Goal: Communication & Community: Answer question/provide support

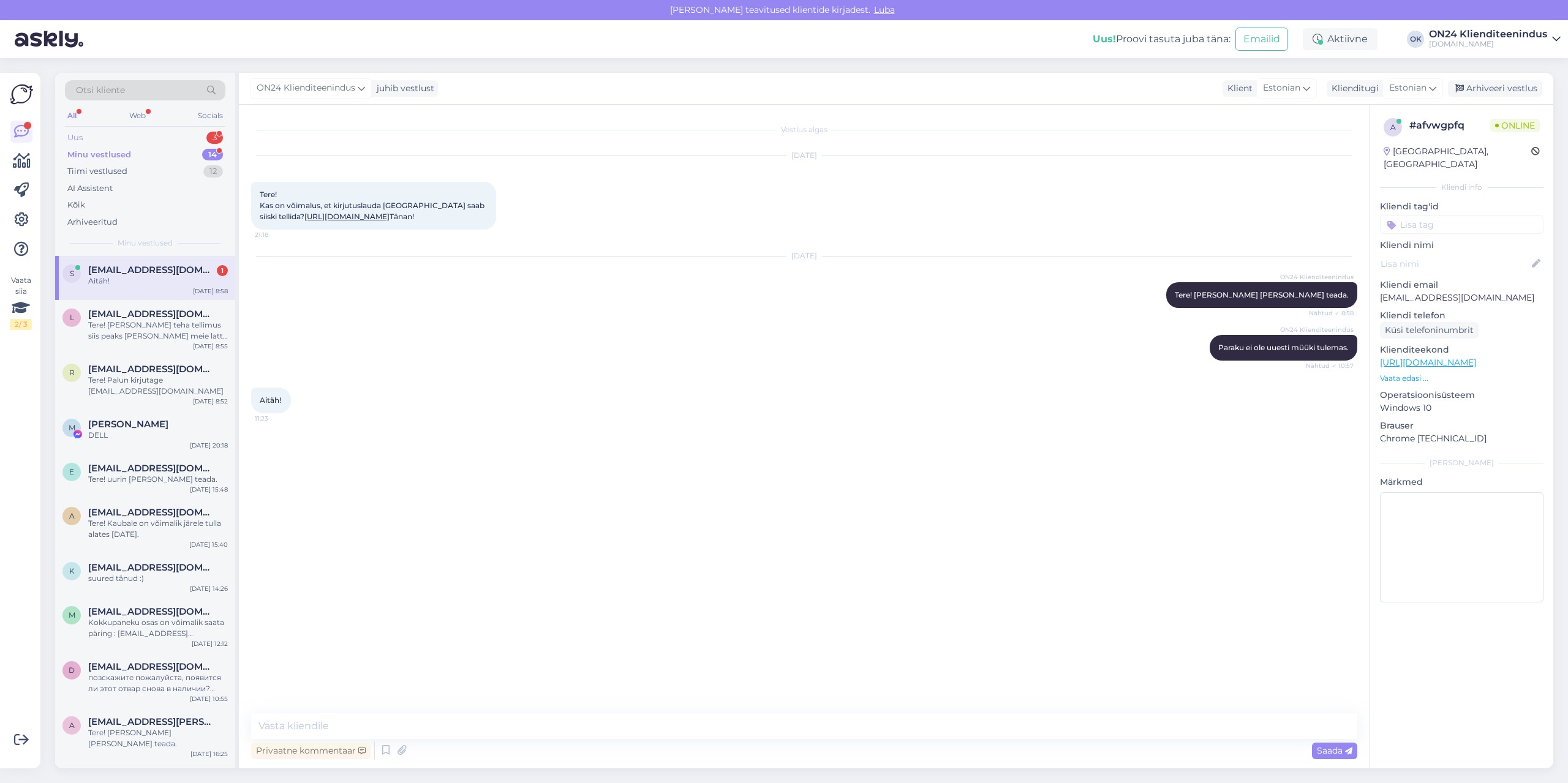
click at [152, 136] on div "Uus 3" at bounding box center [146, 137] width 161 height 17
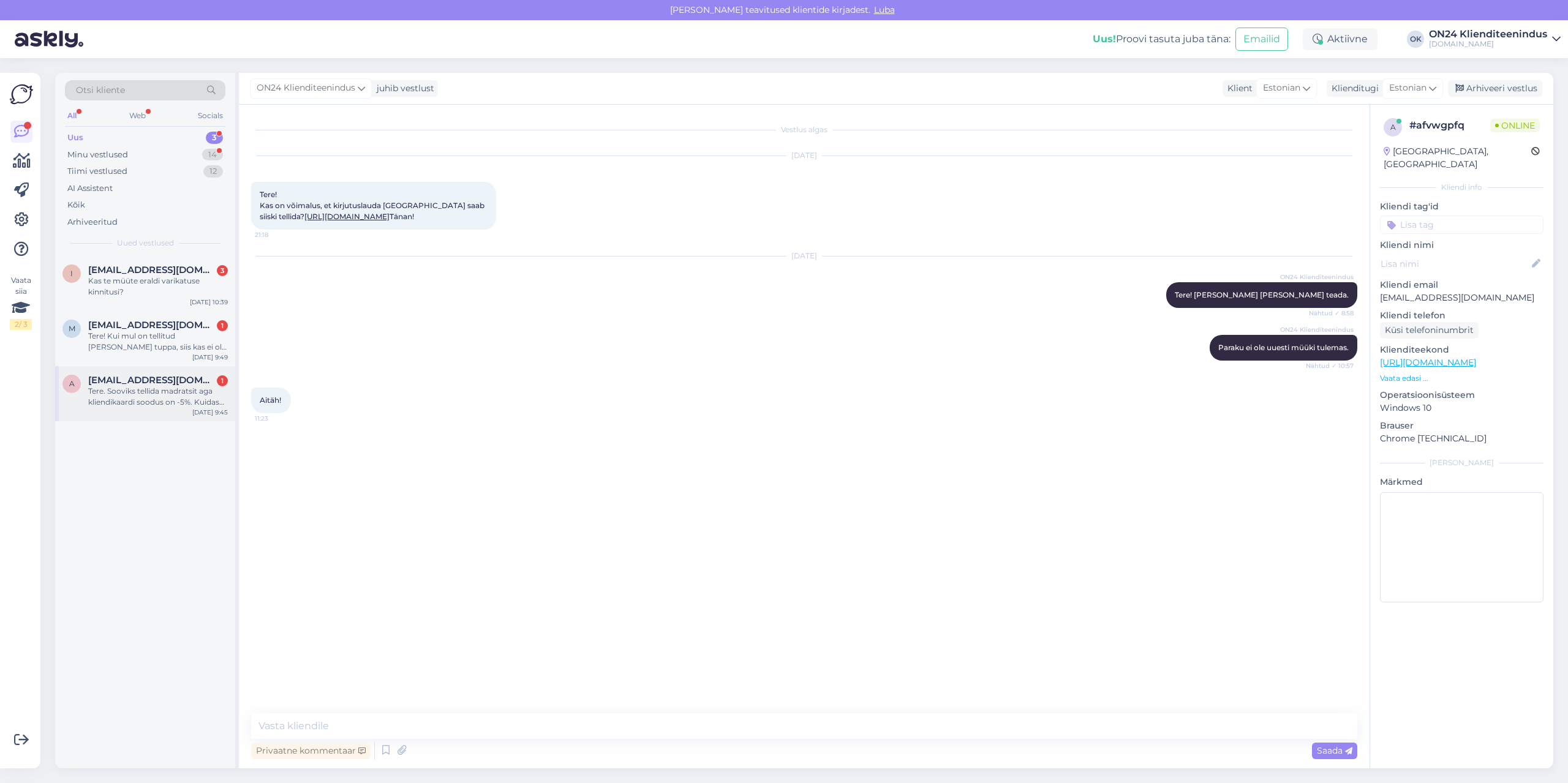
click at [132, 410] on div "a [EMAIL_ADDRESS][DOMAIN_NAME] 1 Tere. Sooviks tellida madratsit aga kliendikaa…" at bounding box center [145, 394] width 180 height 55
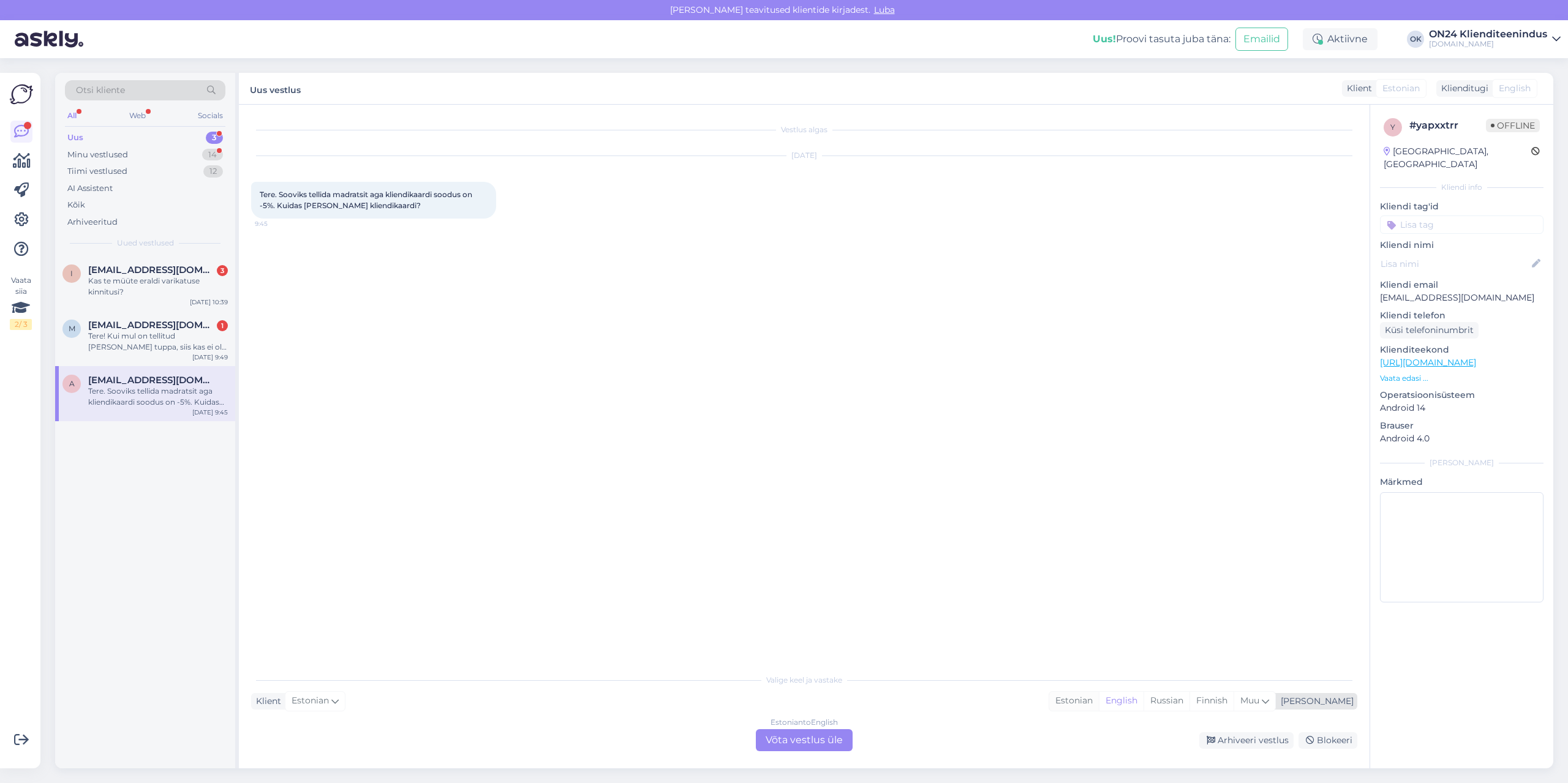
click at [1099, 698] on div "Estonian" at bounding box center [1074, 700] width 50 height 18
click at [819, 740] on div "Estonian to Estonian Võta vestlus üle" at bounding box center [804, 740] width 97 height 22
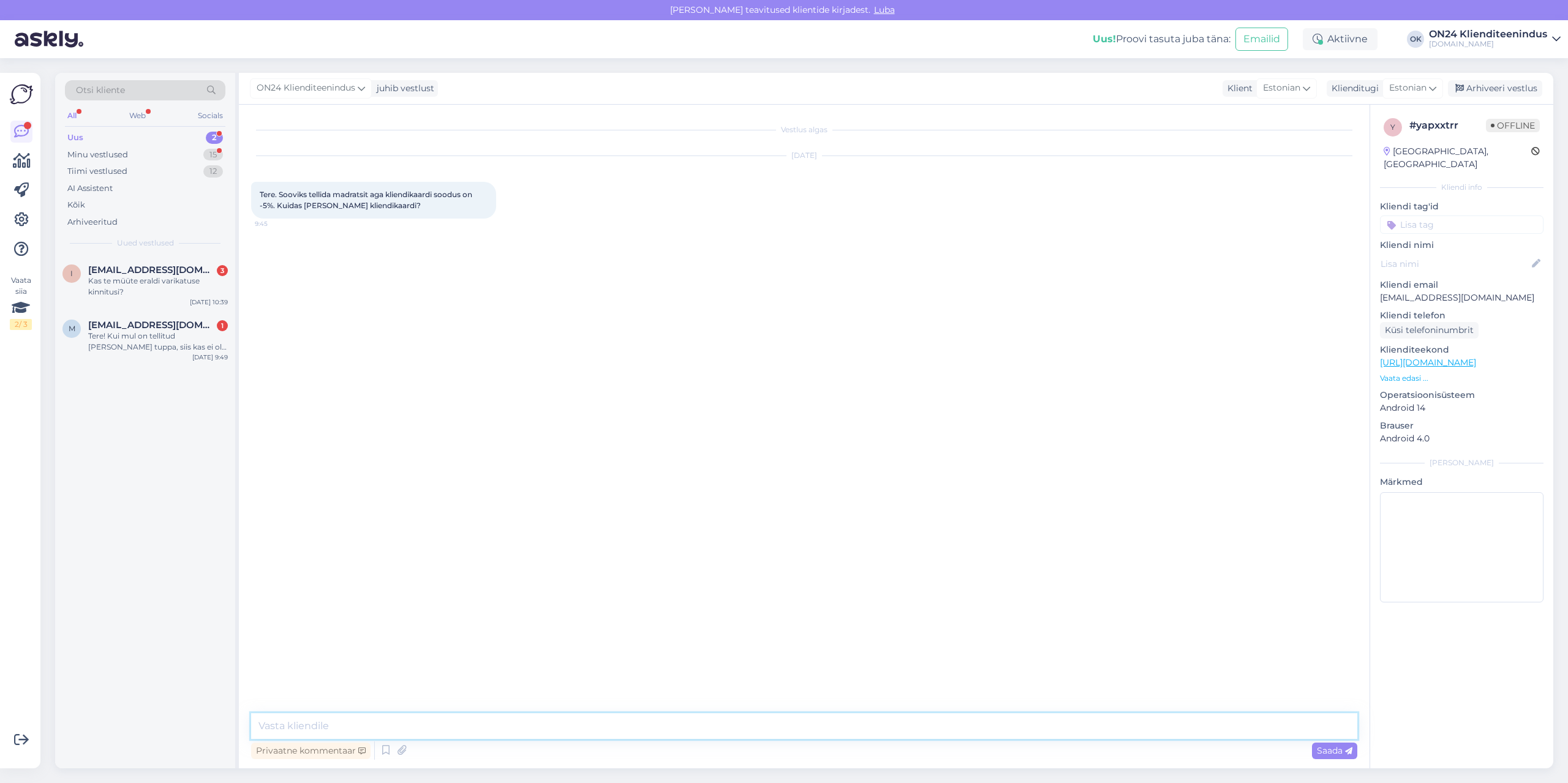
click at [657, 731] on textarea at bounding box center [804, 726] width 1106 height 26
type textarea "Tere! Kodulehel tuleb registreerida kasutajaks."
click at [117, 288] on div "Kas te müüte eraldi varikatuse kinnitusi?" at bounding box center [158, 286] width 140 height 22
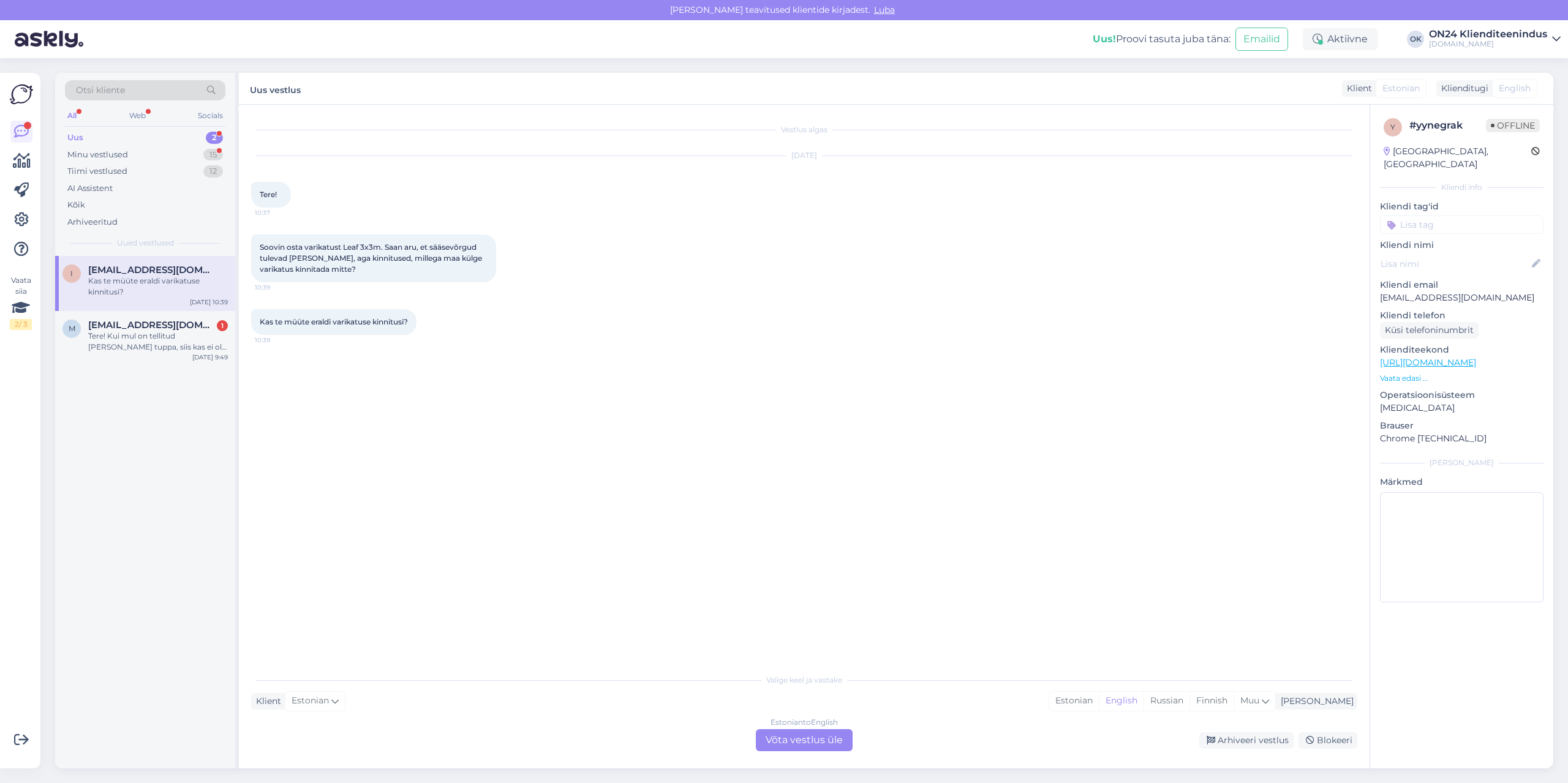
click at [1412, 373] on p "Vaata edasi ..." at bounding box center [1461, 379] width 164 height 11
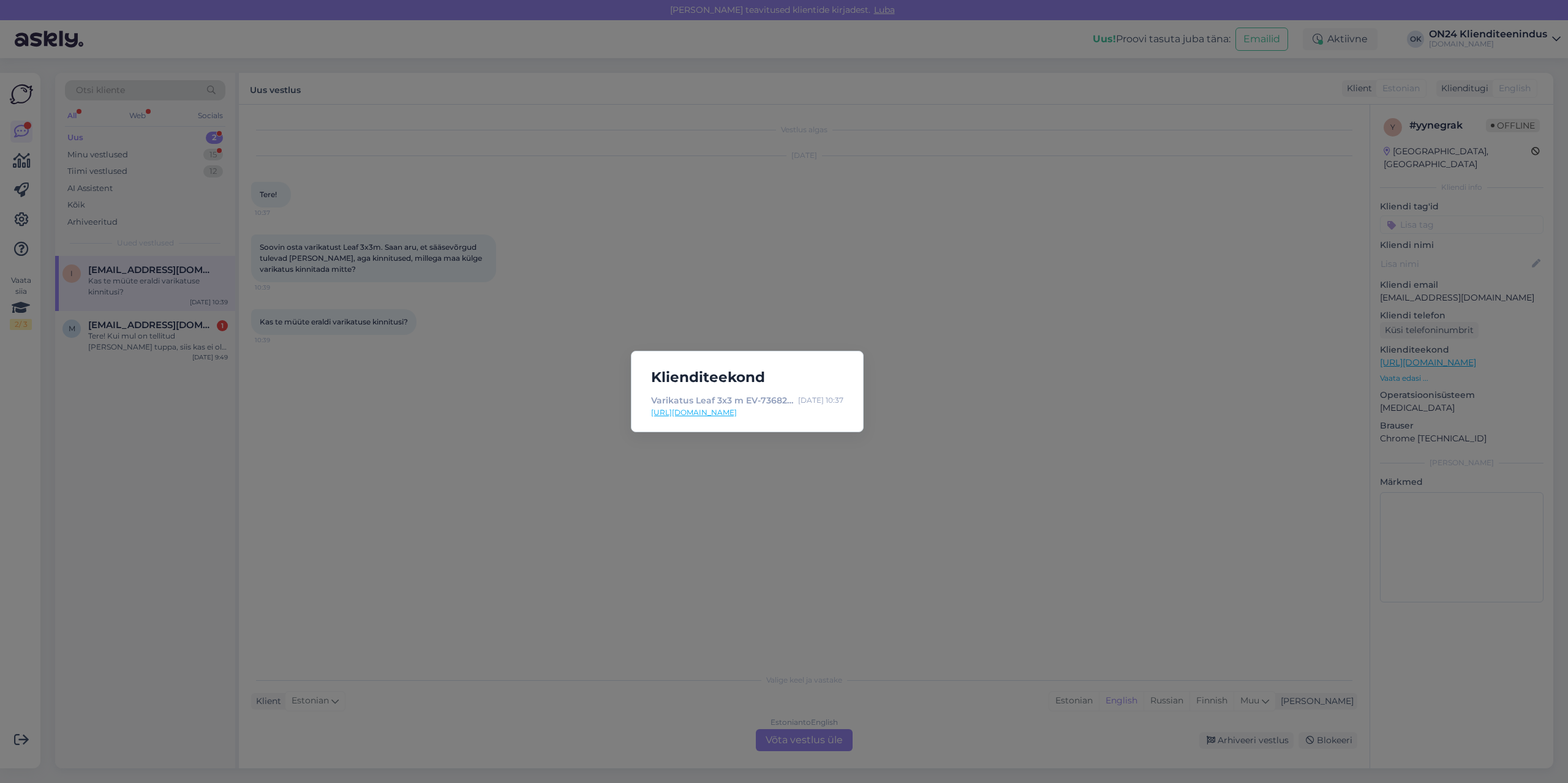
click at [750, 416] on link "[URL][DOMAIN_NAME]" at bounding box center [747, 413] width 193 height 11
click at [529, 427] on div "Klienditeekond Varikatus Leaf 3x3 m EV-73682 - [DOMAIN_NAME] Sisustuskaubamaja …" at bounding box center [784, 391] width 1568 height 783
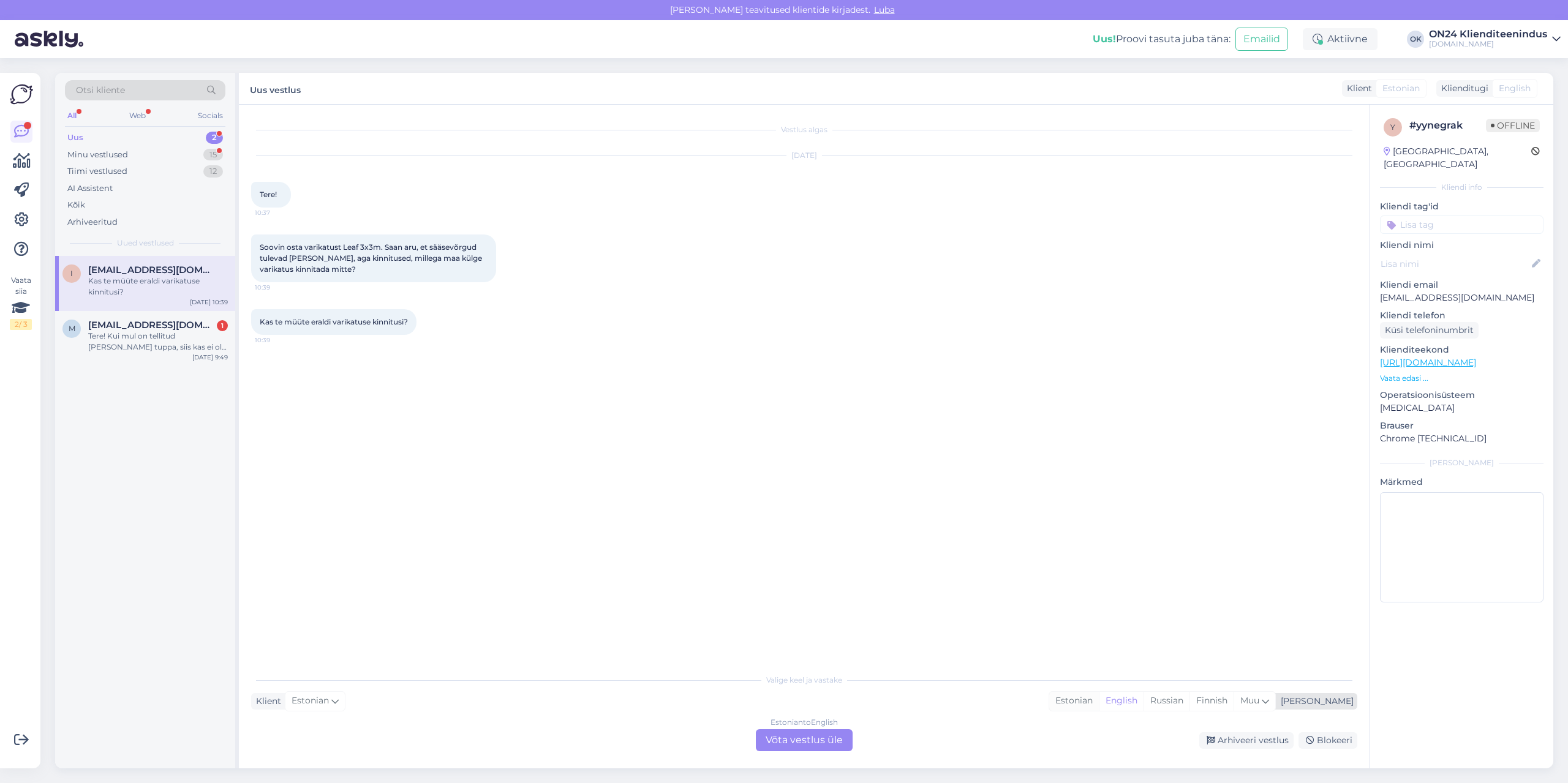
click at [1099, 702] on div "Estonian" at bounding box center [1074, 700] width 50 height 18
click at [848, 747] on div "Estonian to Estonian Võta vestlus üle" at bounding box center [804, 740] width 97 height 22
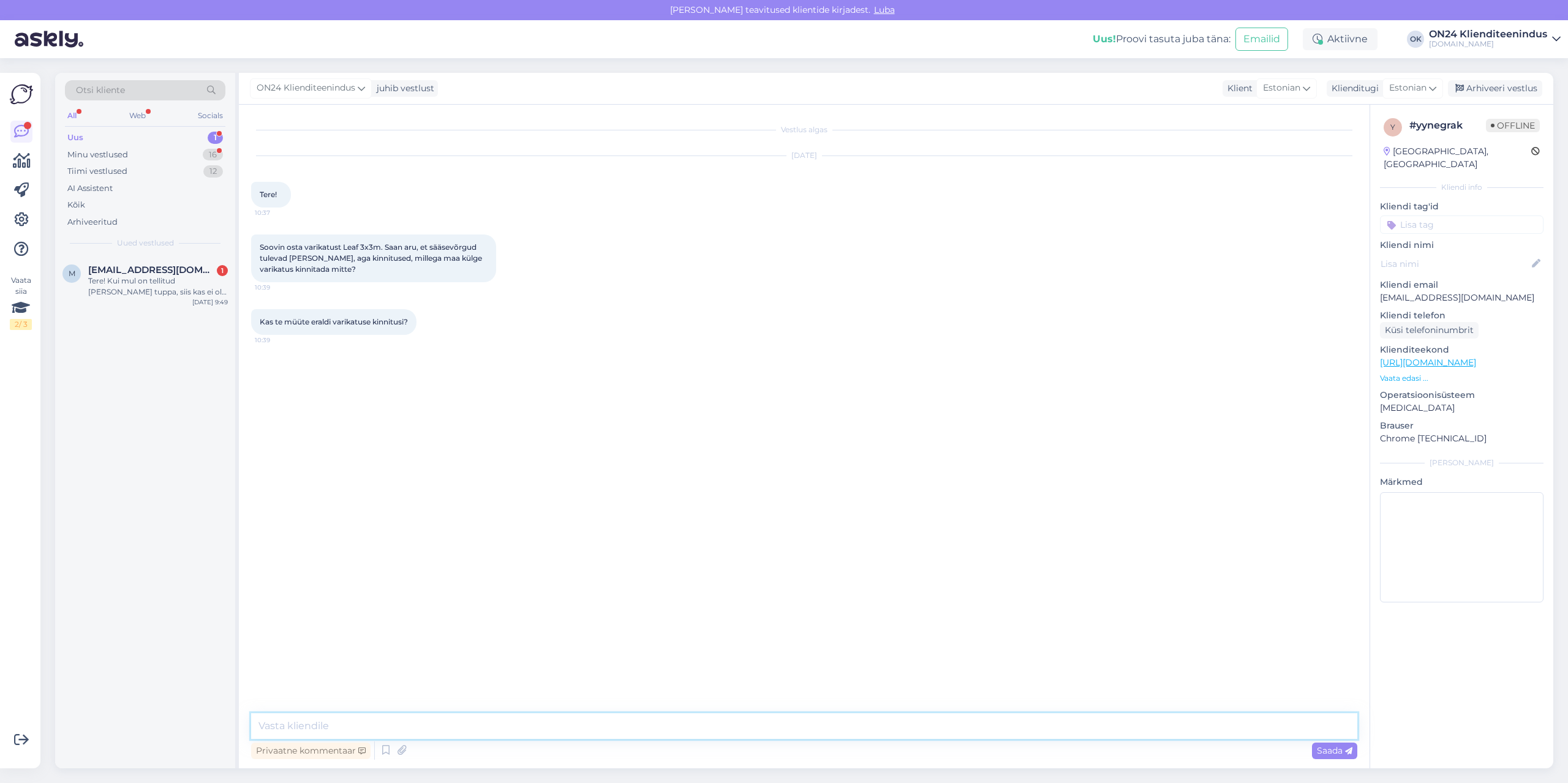
click at [817, 733] on textarea at bounding box center [804, 726] width 1106 height 26
click at [458, 725] on textarea "Tere!" at bounding box center [804, 726] width 1106 height 26
paste textarea "Iga klient valib need vastavalt soovile ja aluspinnale, kuhu raam soovitakse ki…"
type textarea "Tere! Iga klient valib need vastavalt soovile ja aluspinnale, kuhu raam soovita…"
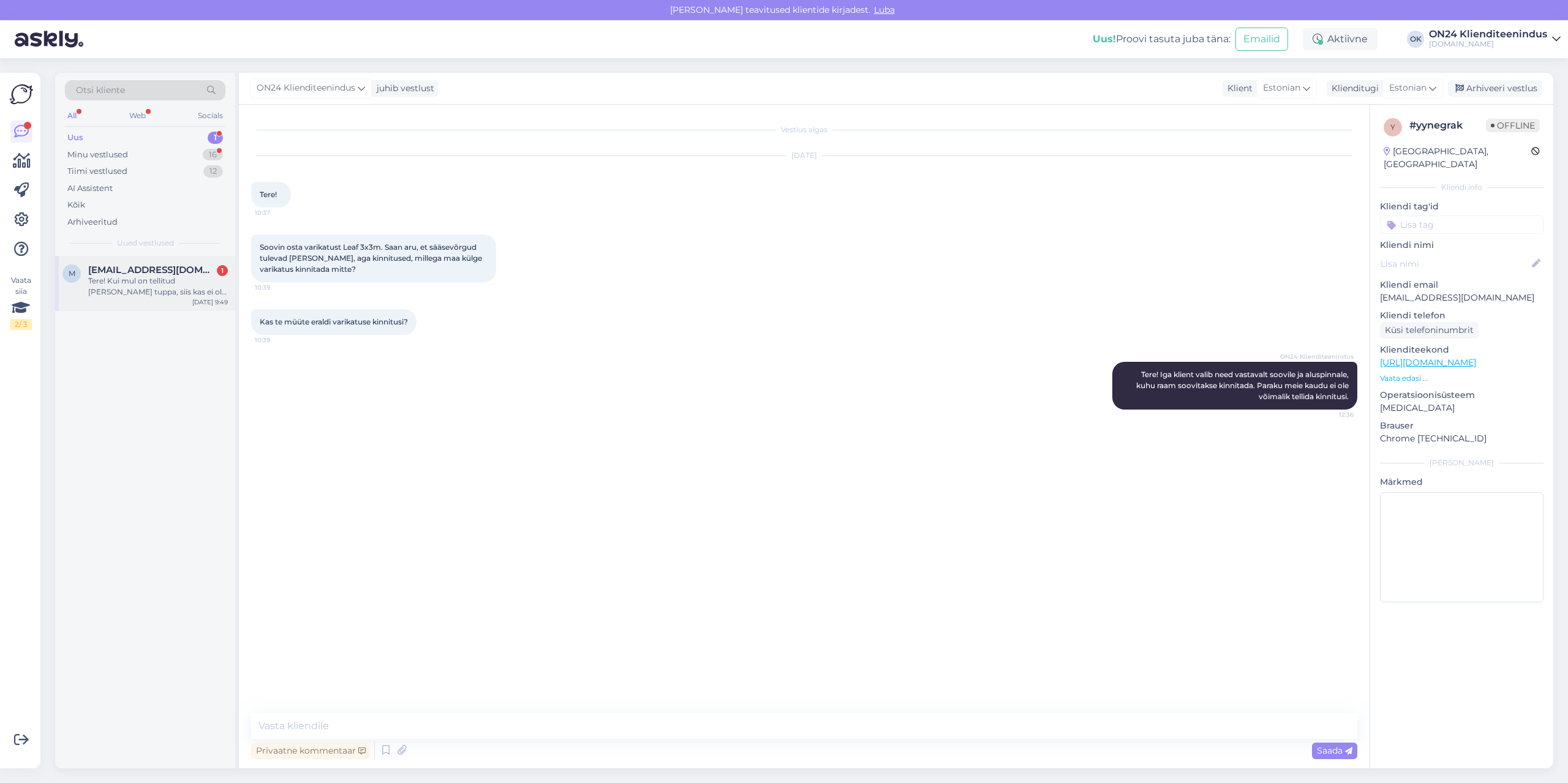
click at [111, 278] on div "Tere! Kui mul on tellitud [PERSON_NAME] tuppa, siis kas ei ole mingit võimalust…" at bounding box center [158, 286] width 140 height 22
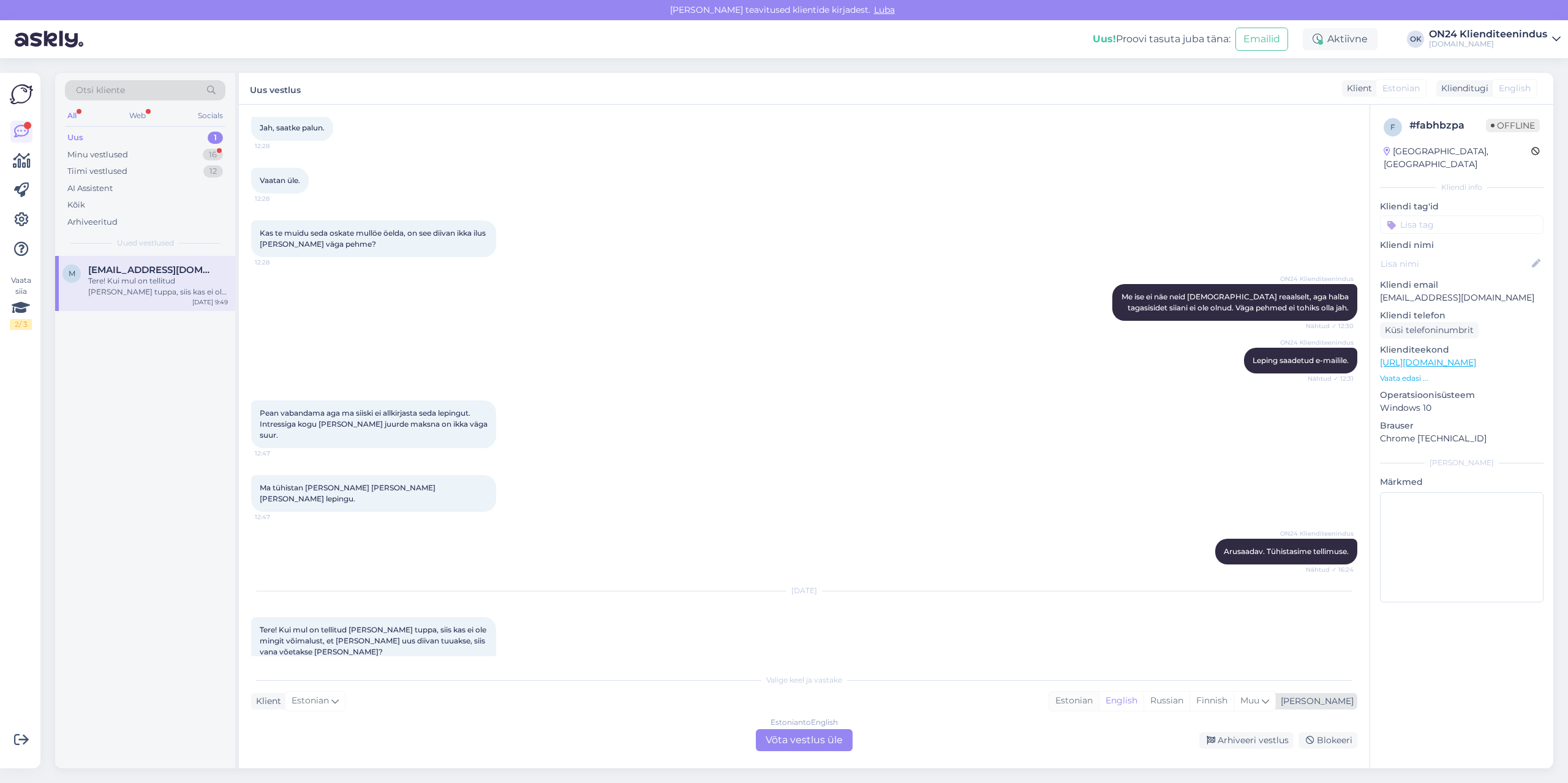
click at [1099, 700] on div "Estonian" at bounding box center [1074, 700] width 50 height 18
click at [774, 742] on div "Estonian to Estonian Võta vestlus üle" at bounding box center [804, 740] width 97 height 22
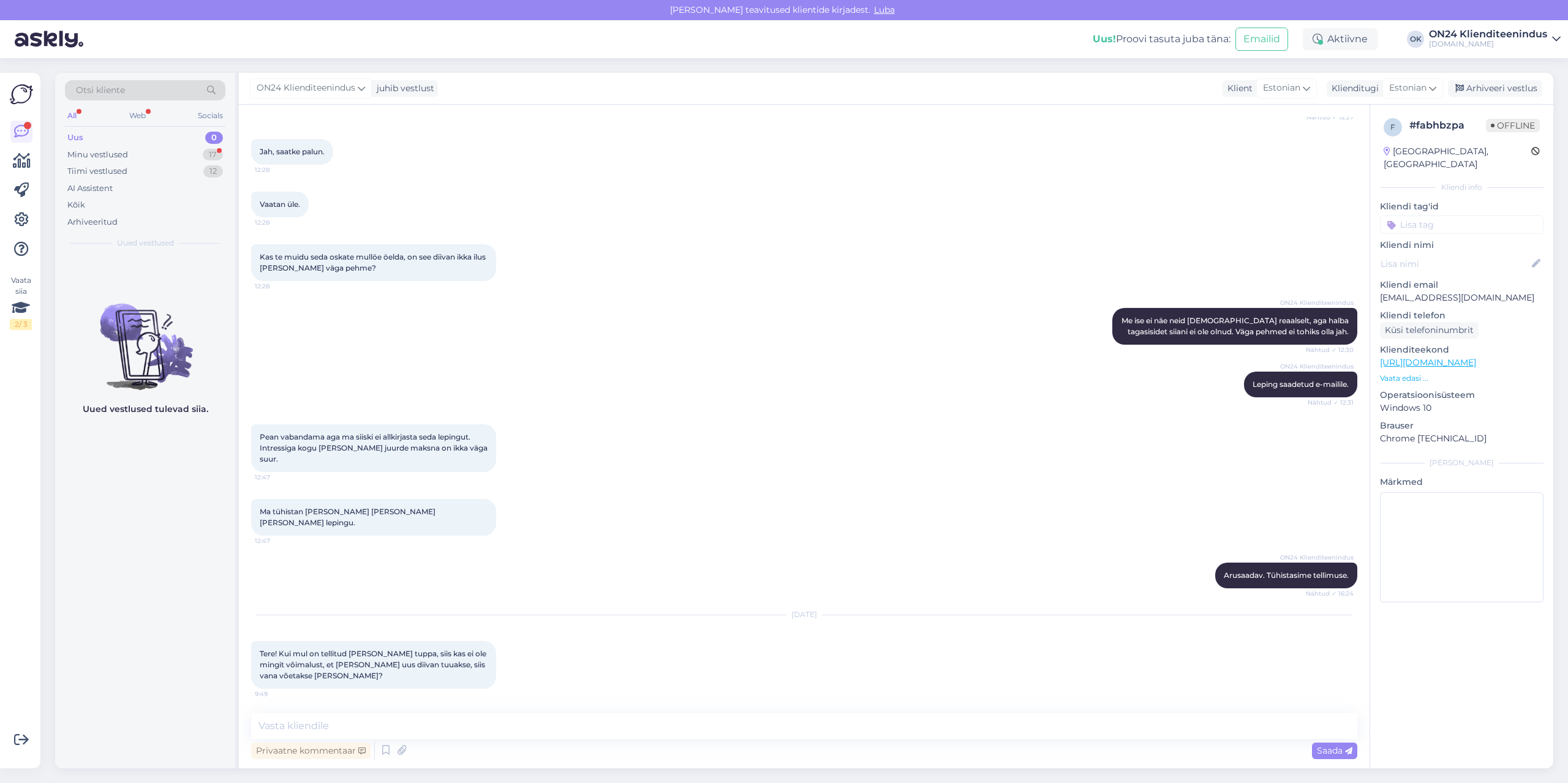
scroll to position [1760, 0]
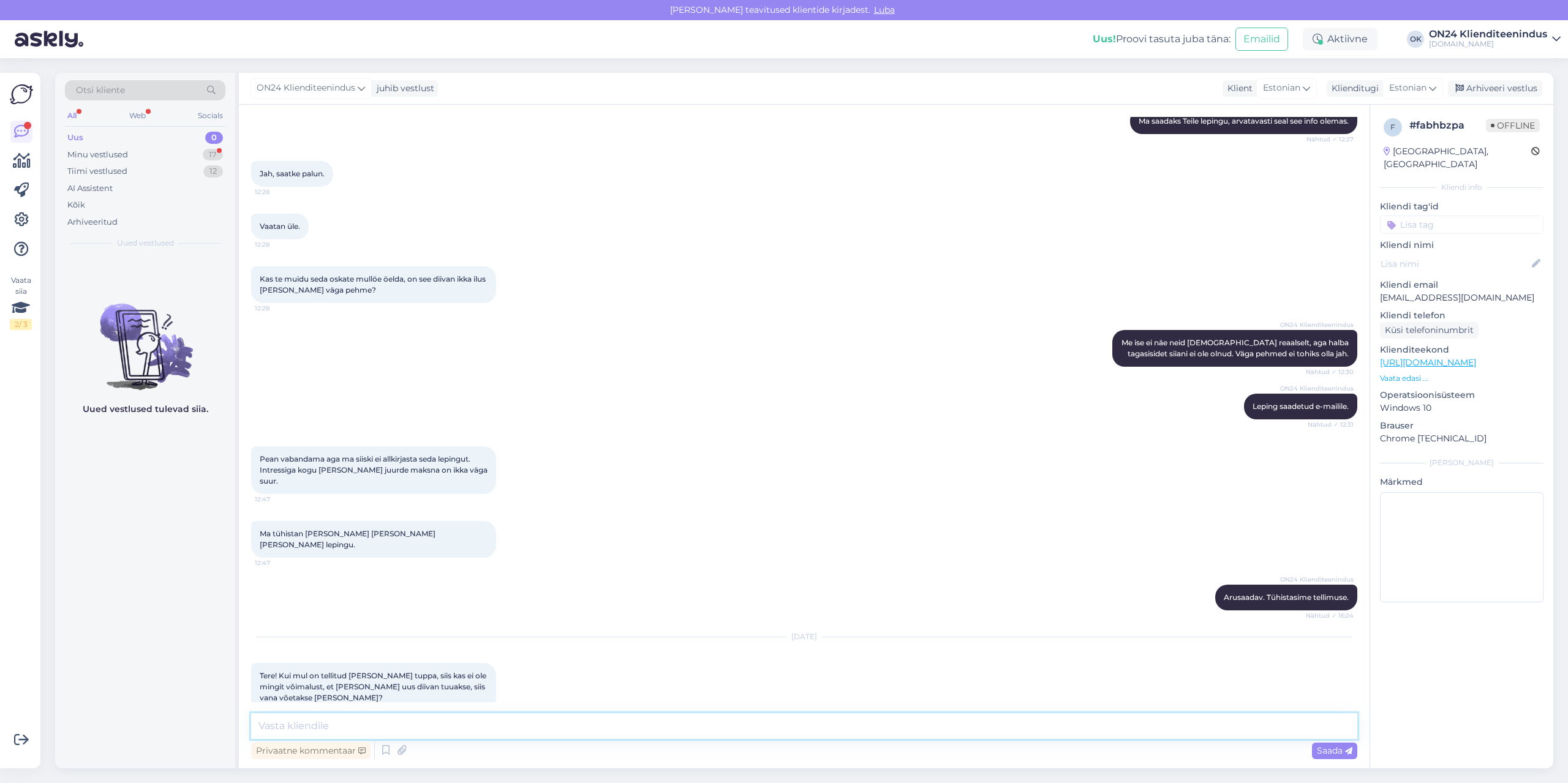
click at [663, 727] on textarea at bounding box center [804, 726] width 1106 height 26
type textarea "Tere! [PERSON_NAME] utiliseerimise teenust. Kui tellimust teete siis palun lisa…"
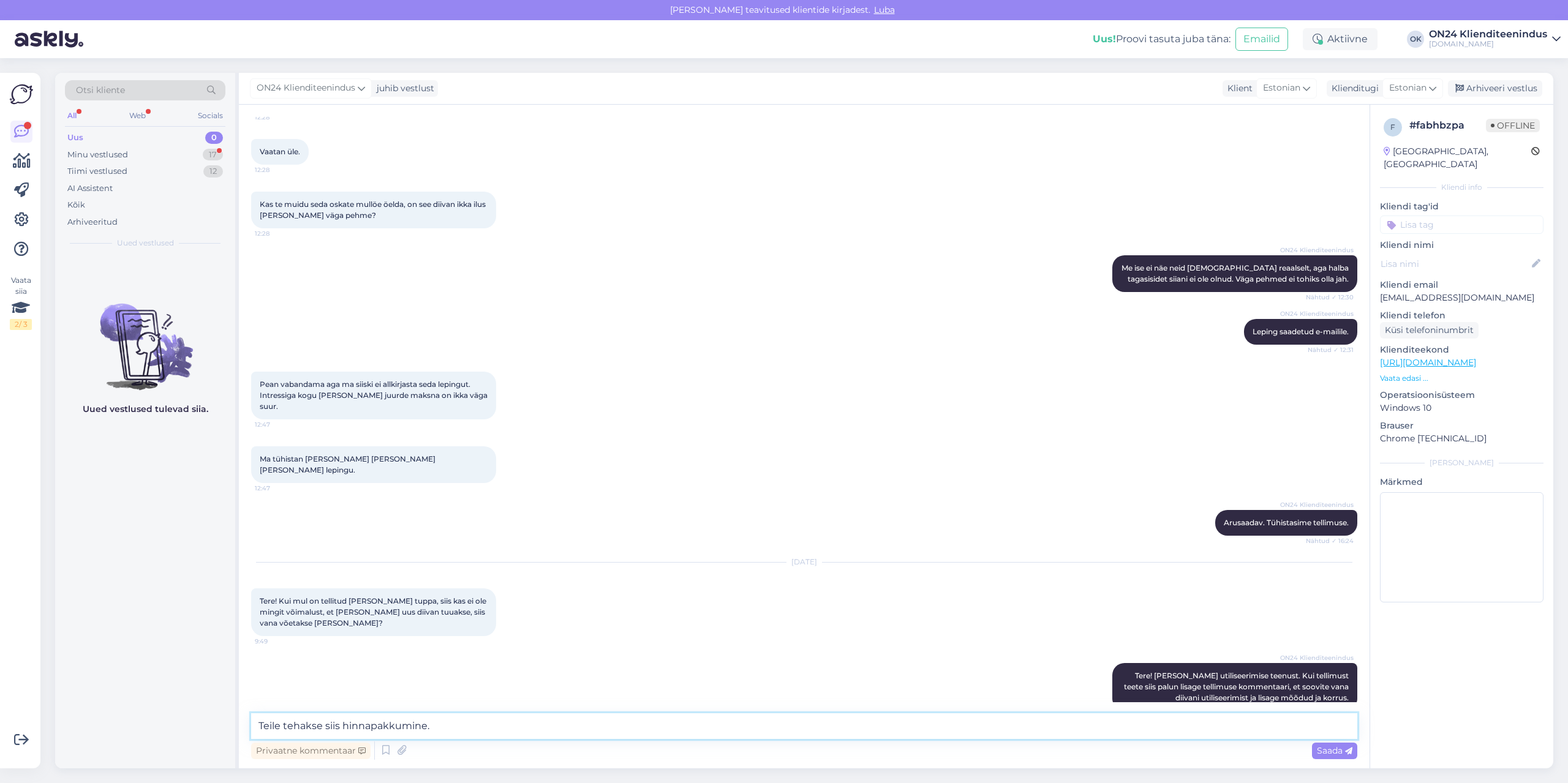
type textarea "Teile tehakse siis hinnapakkumine."
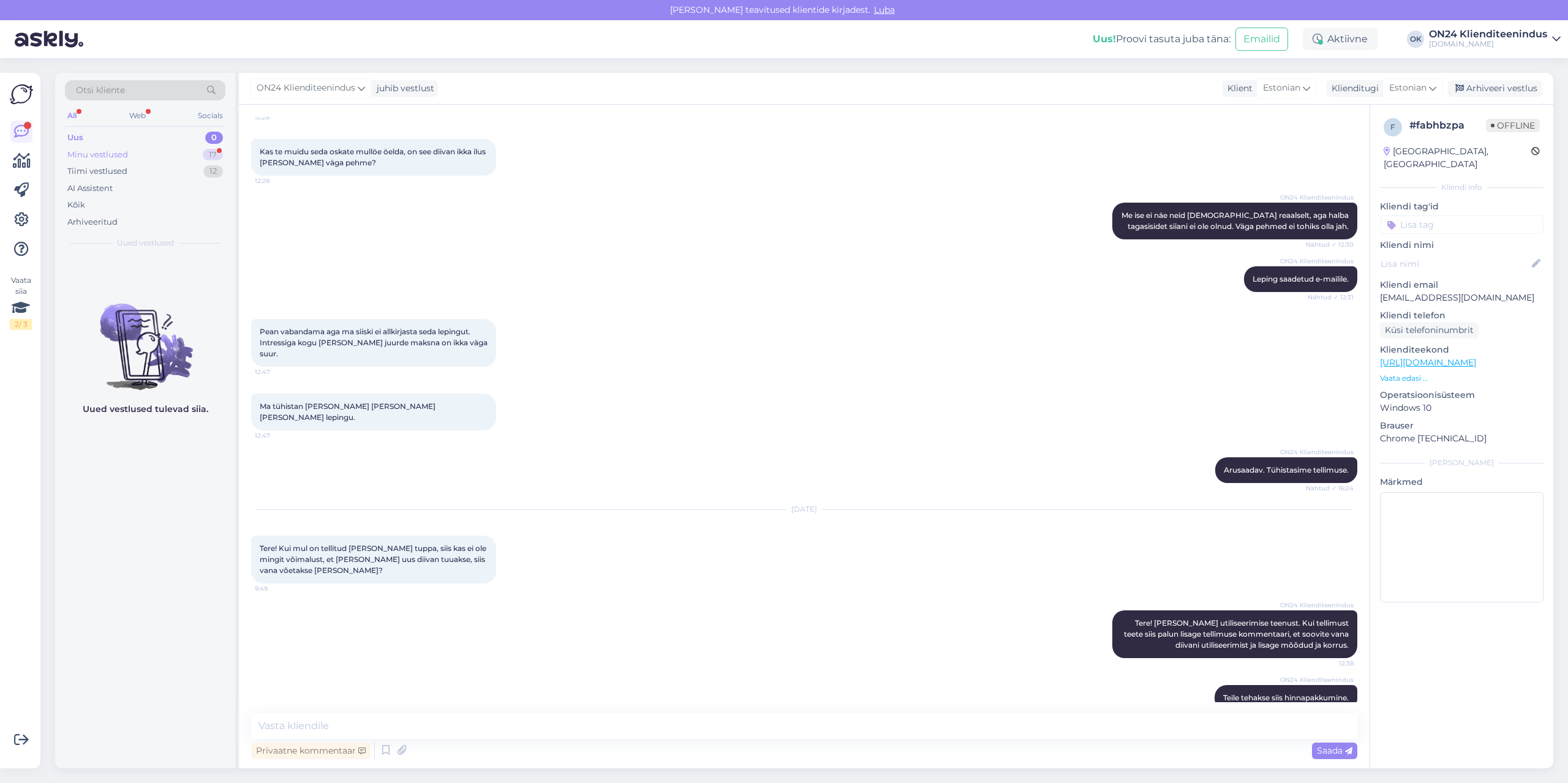
click at [92, 159] on div "Minu vestlused" at bounding box center [97, 155] width 61 height 13
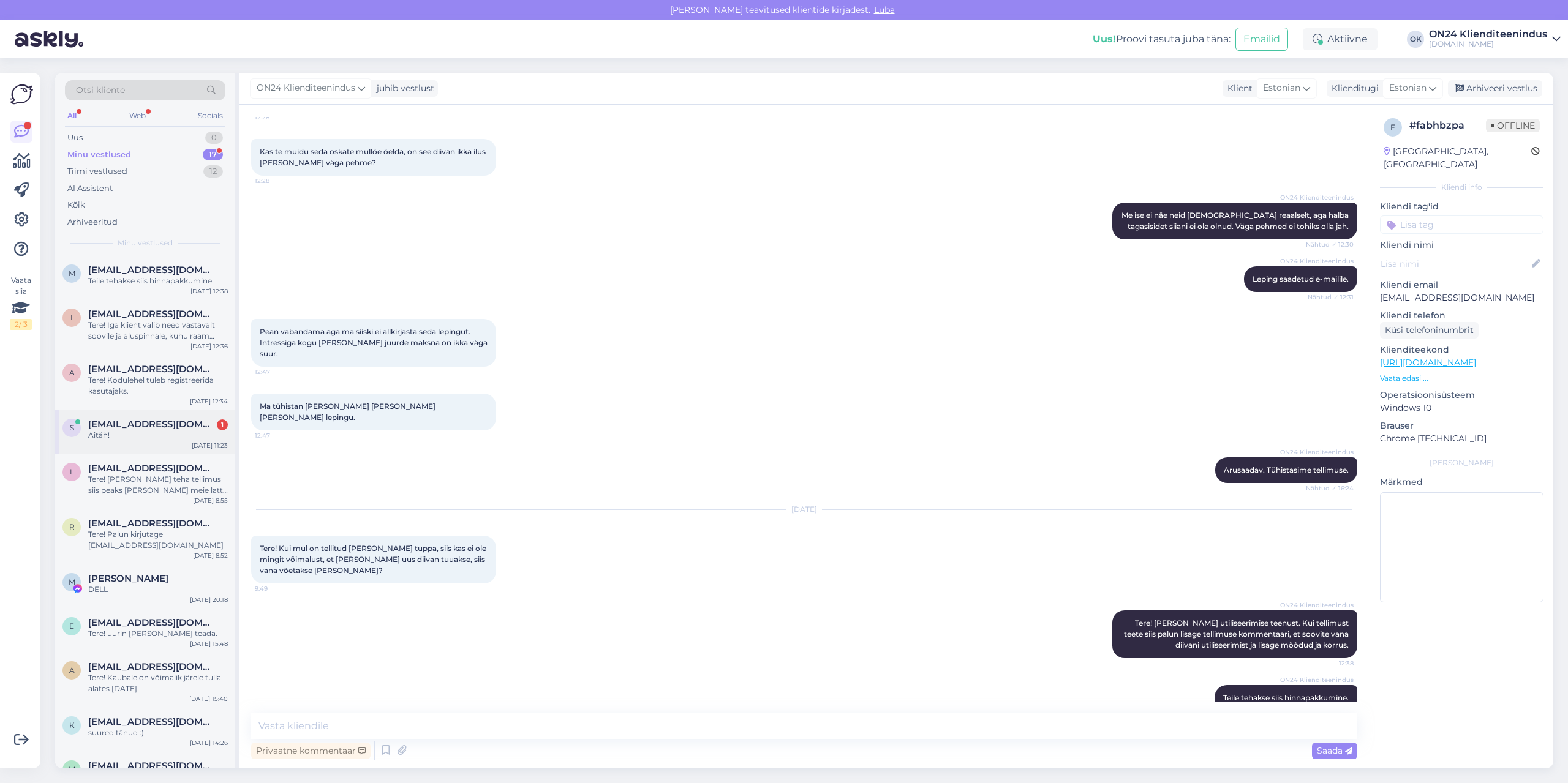
click at [127, 421] on span "[EMAIL_ADDRESS][DOMAIN_NAME]" at bounding box center [152, 424] width 127 height 11
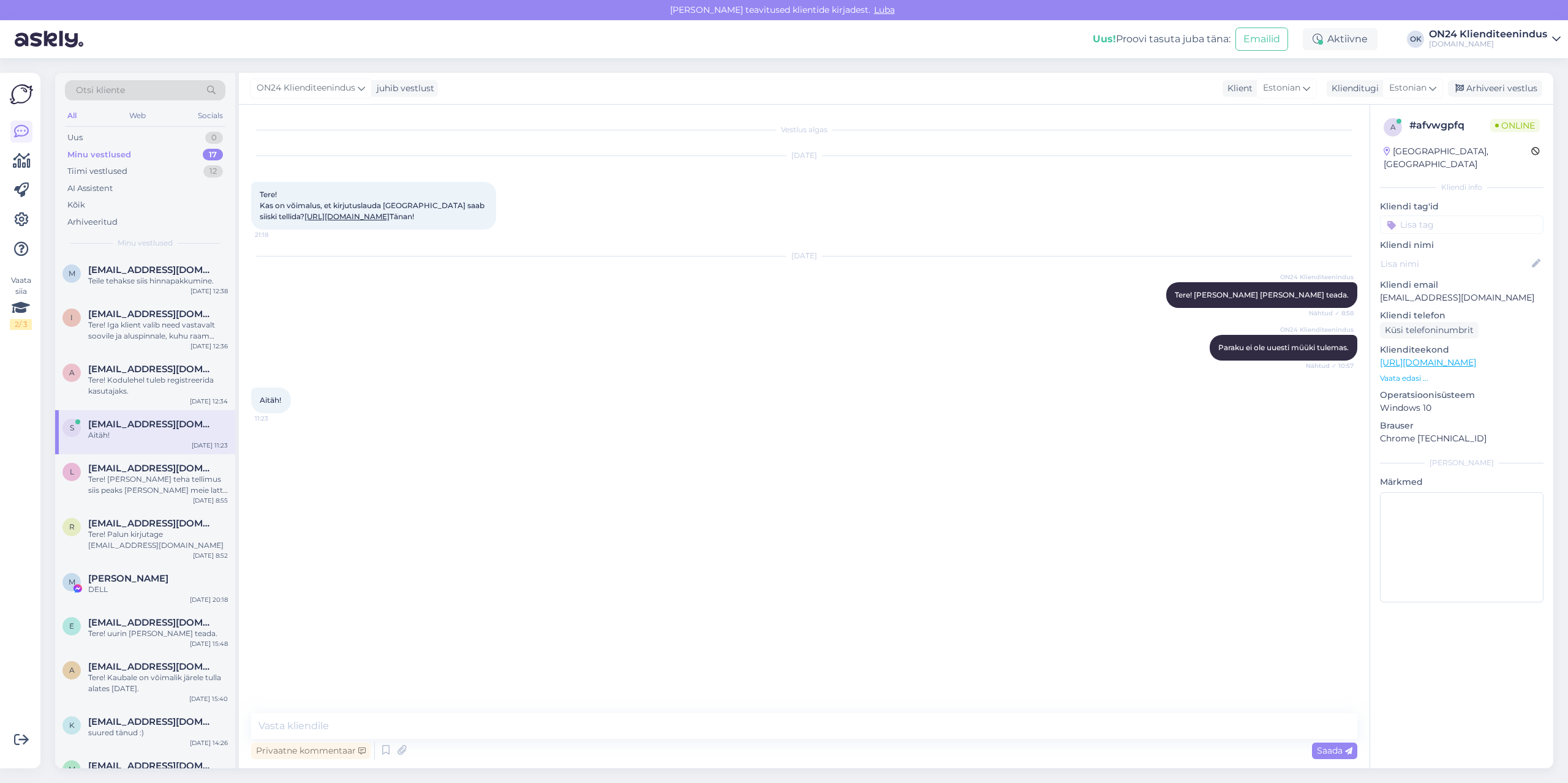
scroll to position [0, 0]
click at [1525, 90] on div "Arhiveeri vestlus" at bounding box center [1495, 88] width 94 height 16
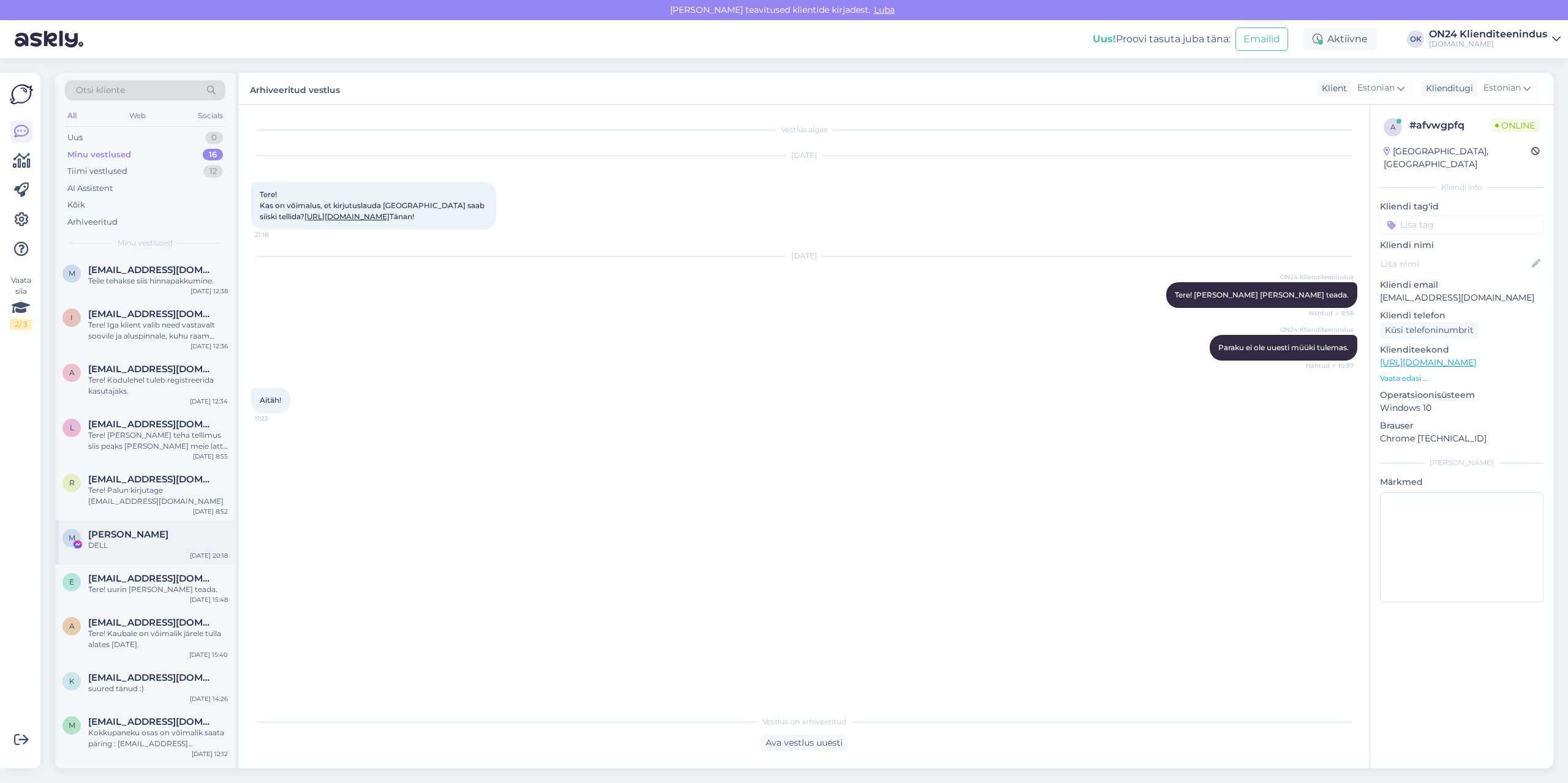
click at [117, 541] on div "M [PERSON_NAME] DELL [DATE] 20:18" at bounding box center [145, 542] width 180 height 44
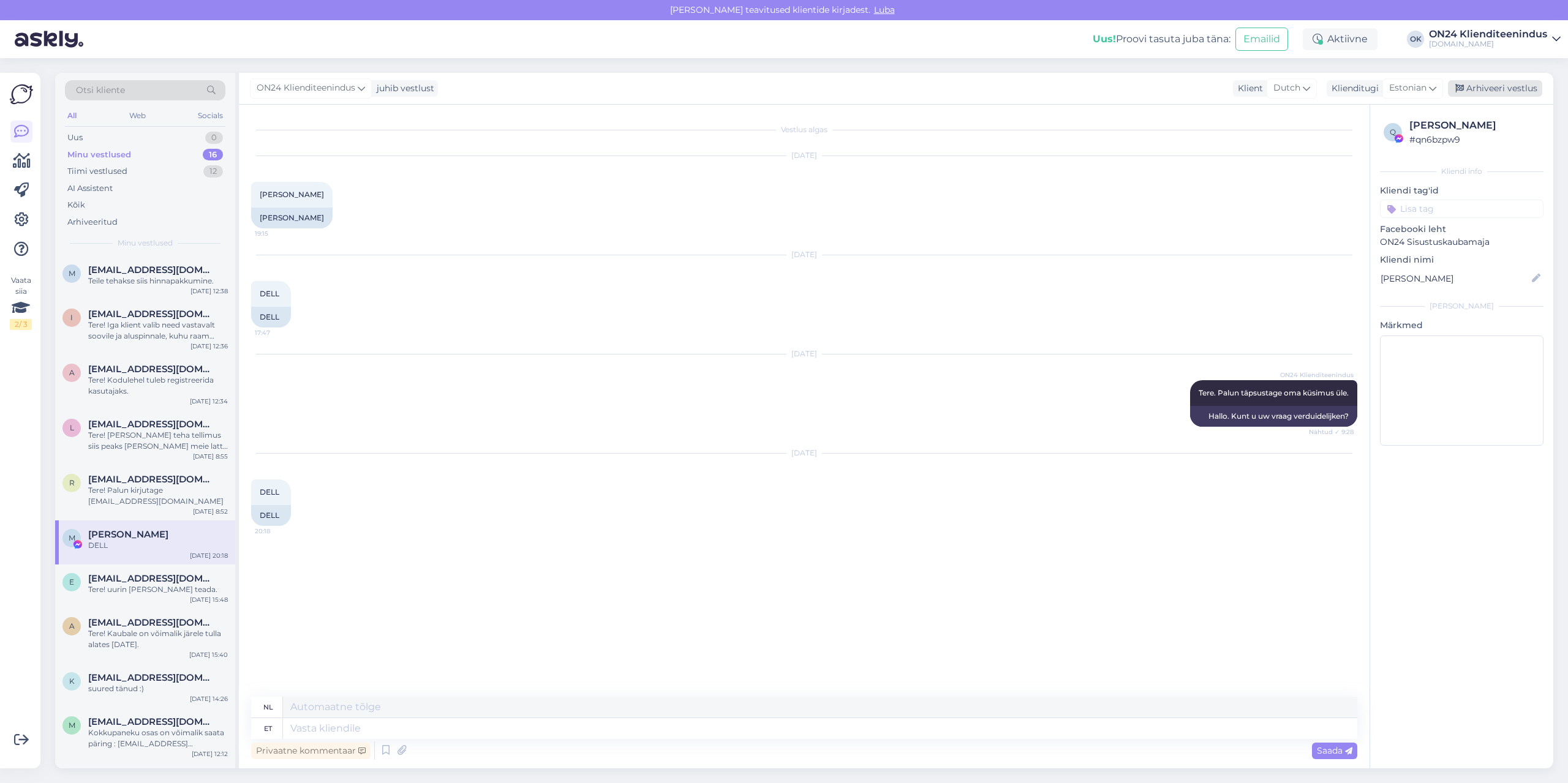
click at [1515, 88] on div "Arhiveeri vestlus" at bounding box center [1495, 88] width 94 height 16
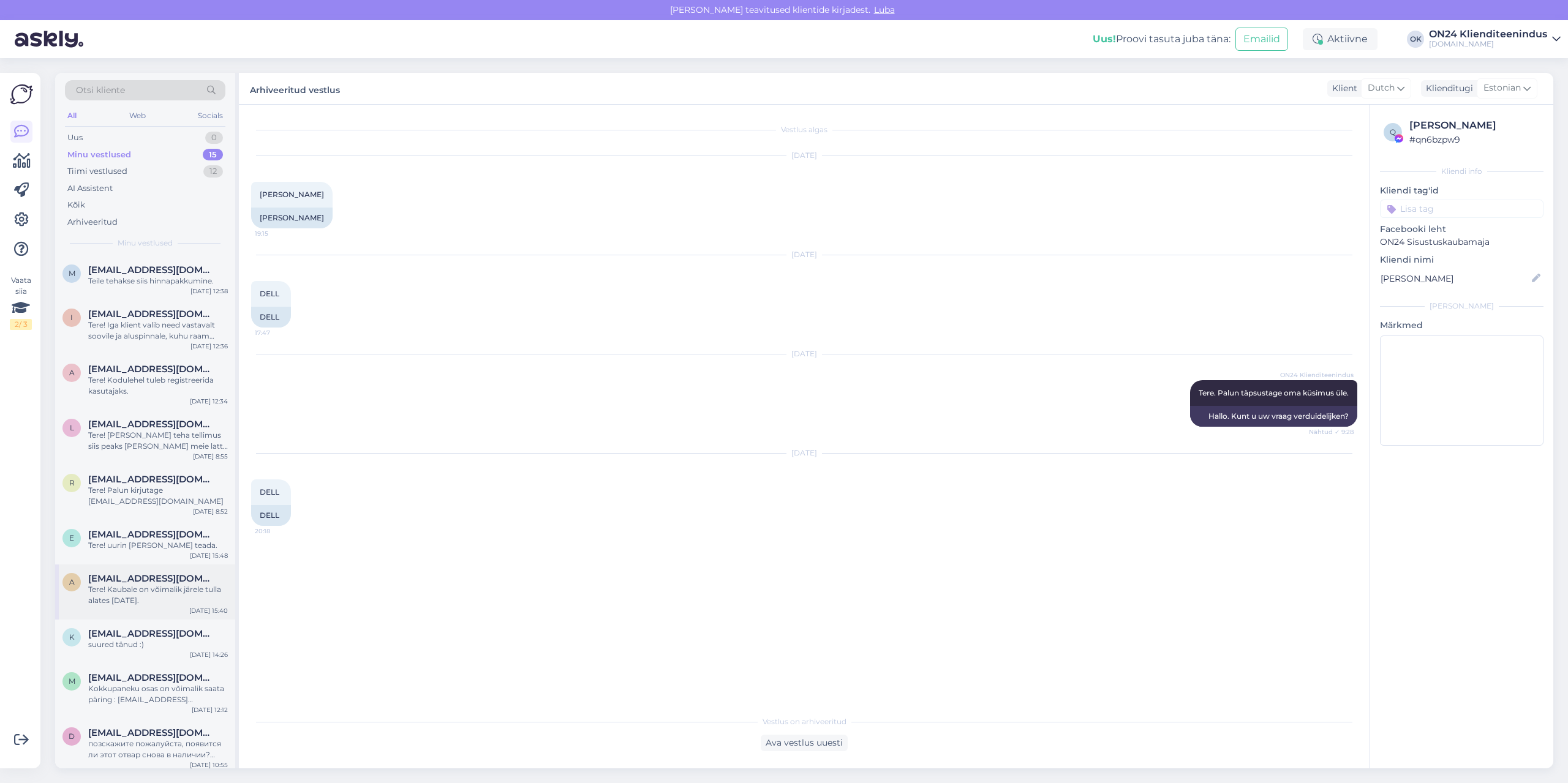
click at [137, 584] on div "Tere! Kaubale on võimalik järele tulla alates [DATE]." at bounding box center [158, 595] width 140 height 22
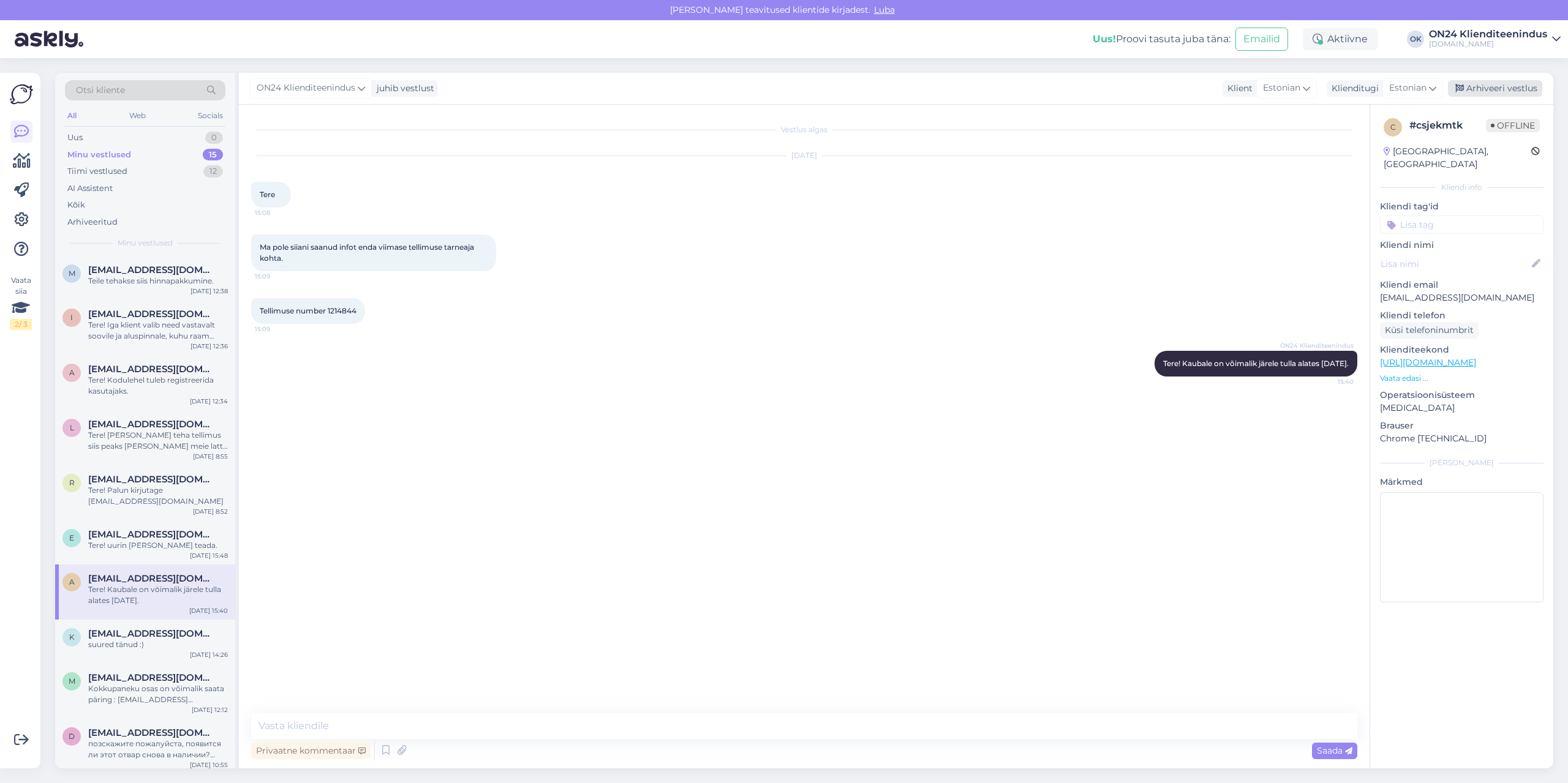
click at [1507, 95] on div "Arhiveeri vestlus" at bounding box center [1495, 88] width 94 height 16
